Goal: Transaction & Acquisition: Purchase product/service

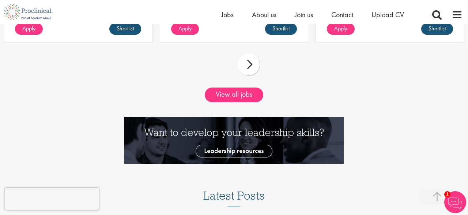
scroll to position [723, 0]
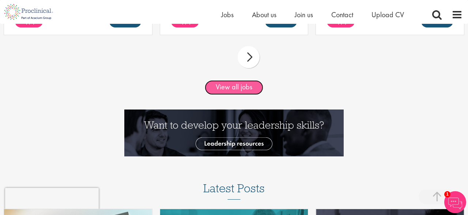
click at [223, 88] on link "View all jobs" at bounding box center [234, 87] width 59 height 15
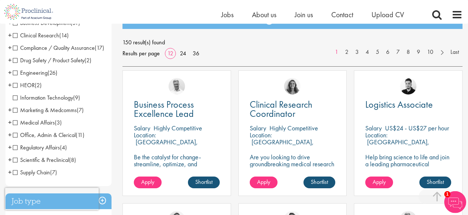
scroll to position [114, 0]
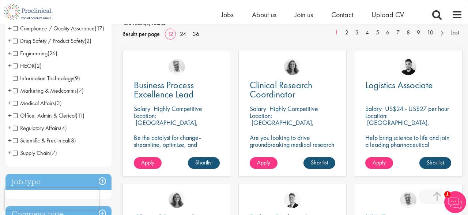
click at [16, 119] on span "Office, Admin & Clerical" at bounding box center [44, 116] width 63 height 8
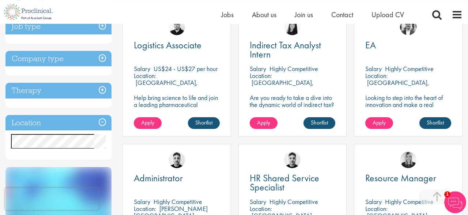
scroll to position [152, 0]
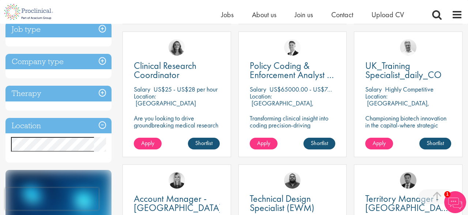
scroll to position [304, 0]
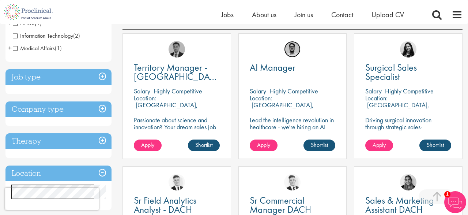
scroll to position [114, 0]
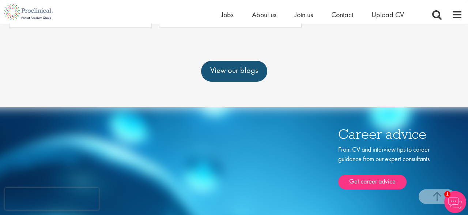
scroll to position [342, 0]
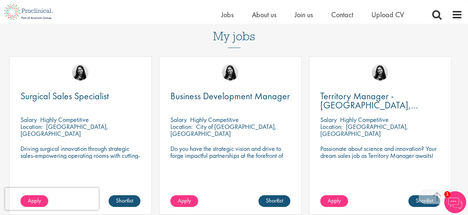
scroll to position [228, 0]
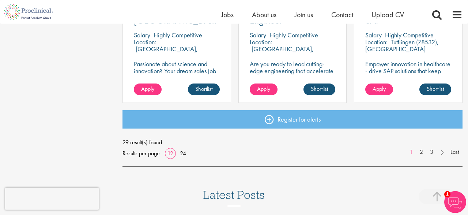
scroll to position [608, 0]
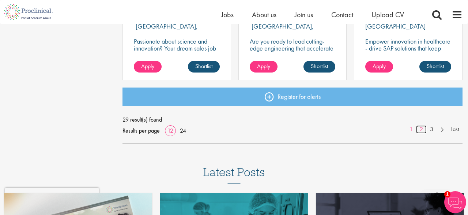
click at [423, 129] on link "2" at bounding box center [421, 129] width 11 height 8
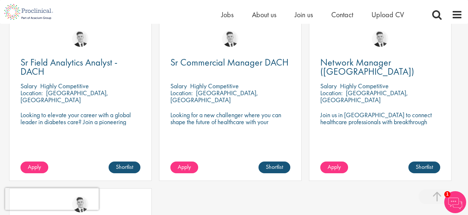
scroll to position [380, 0]
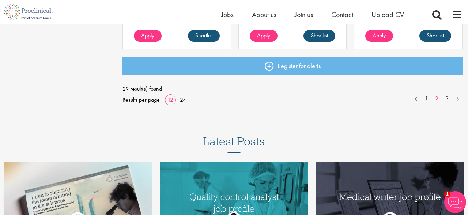
scroll to position [646, 0]
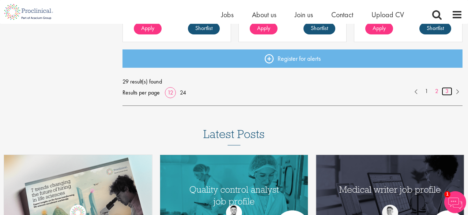
click at [449, 90] on link "3" at bounding box center [447, 91] width 11 height 8
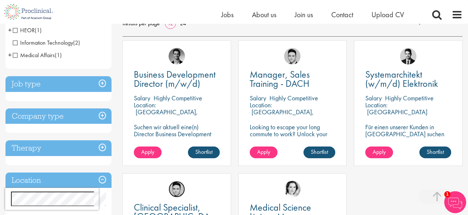
scroll to position [114, 0]
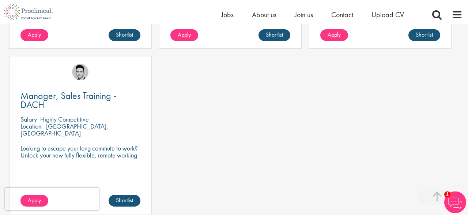
scroll to position [380, 0]
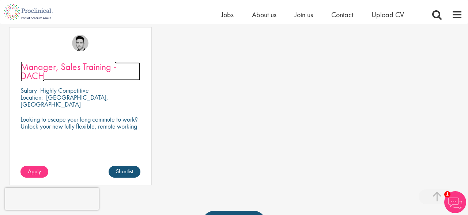
click at [58, 68] on span "Manager, Sales Training - DACH" at bounding box center [68, 71] width 96 height 22
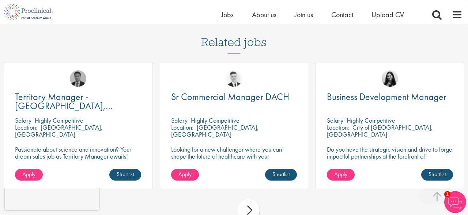
scroll to position [646, 0]
